Goal: Task Accomplishment & Management: Manage account settings

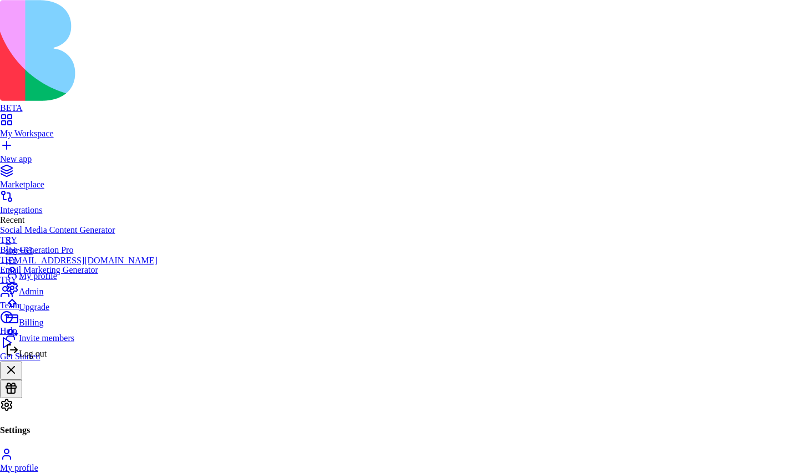
click at [47, 358] on span "Log out" at bounding box center [33, 353] width 28 height 9
